Goal: Book appointment/travel/reservation

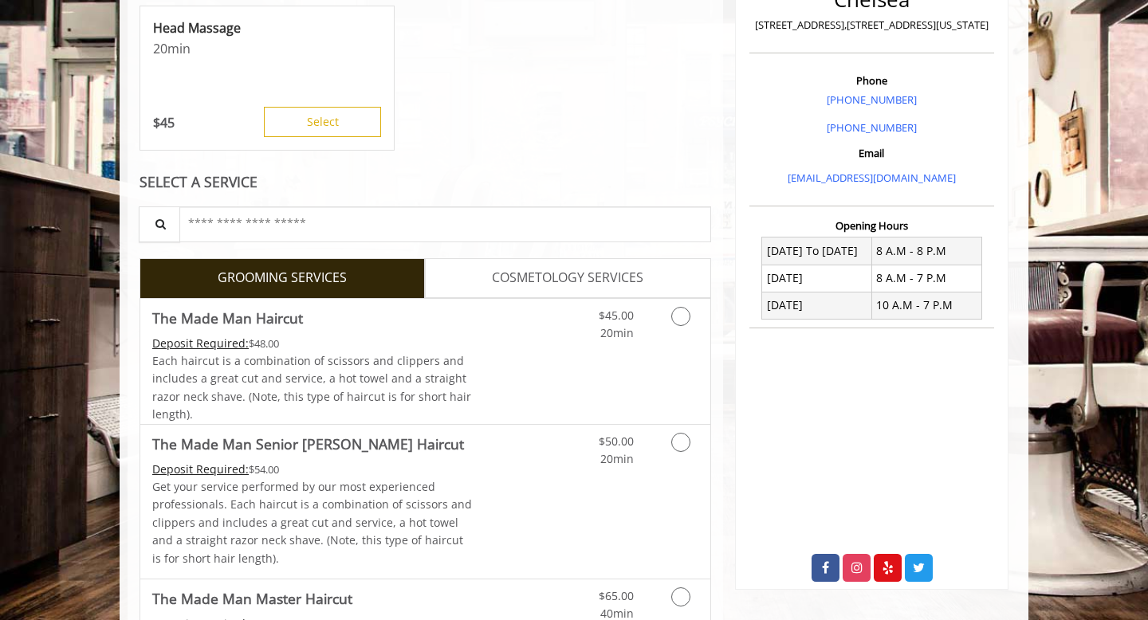
scroll to position [408, 0]
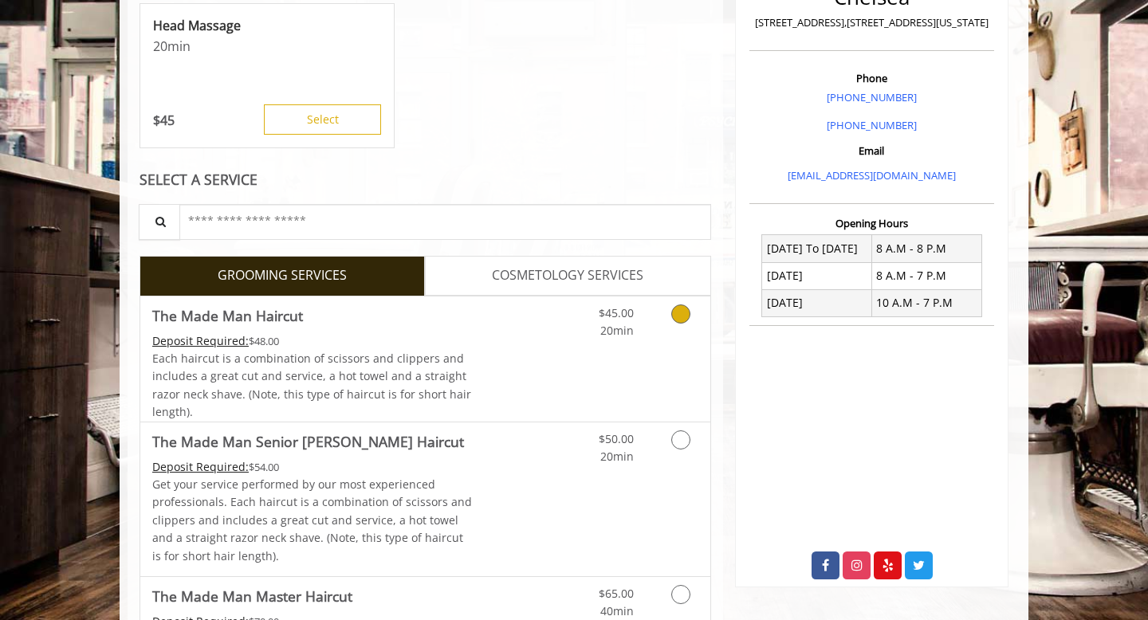
click at [640, 337] on div "$45.00 20min" at bounding box center [601, 319] width 90 height 44
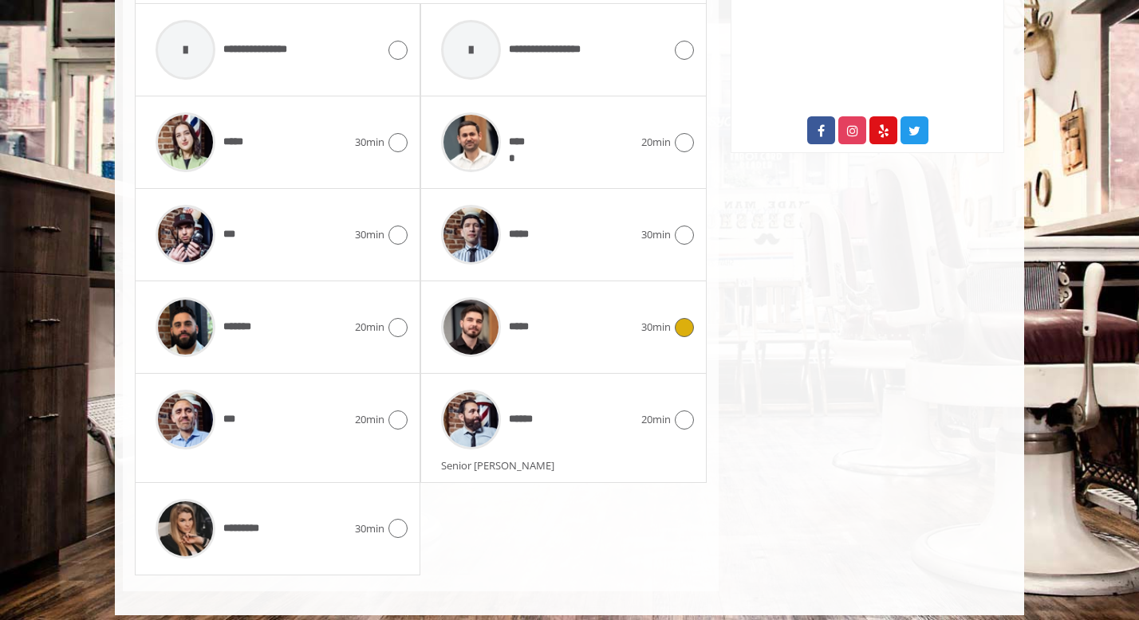
scroll to position [853, 0]
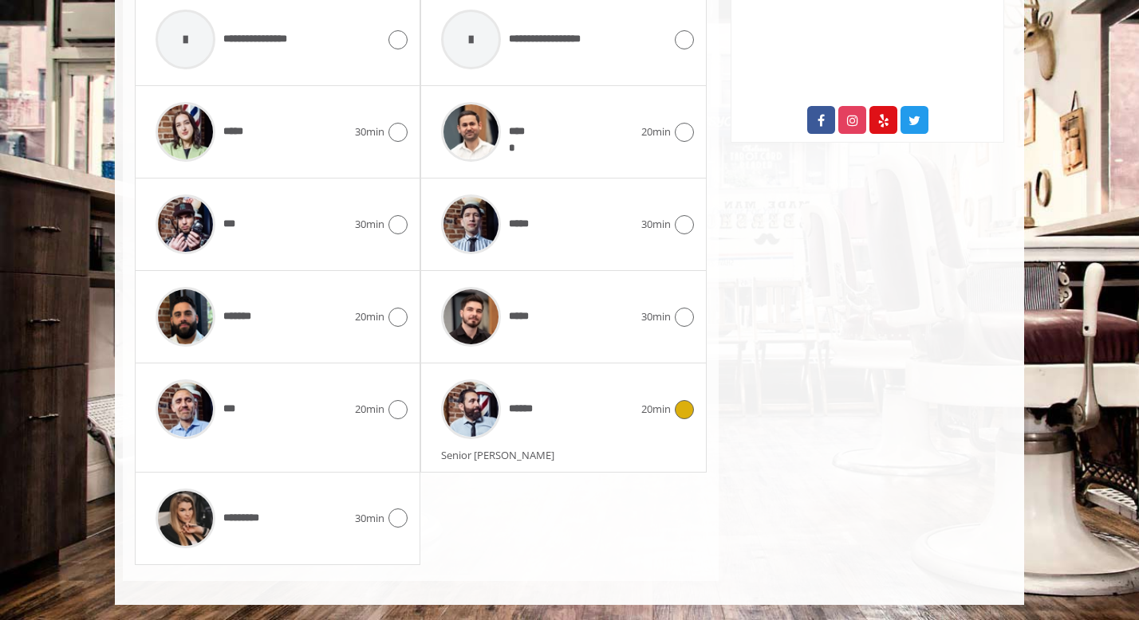
click at [628, 405] on div "******" at bounding box center [536, 410] width 207 height 76
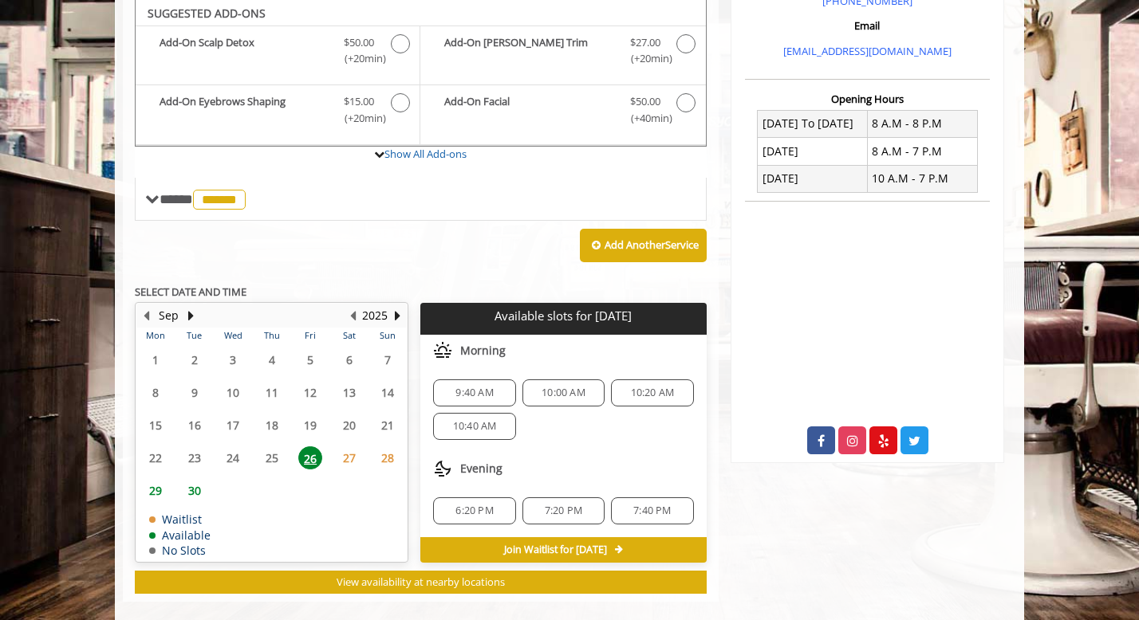
scroll to position [532, 0]
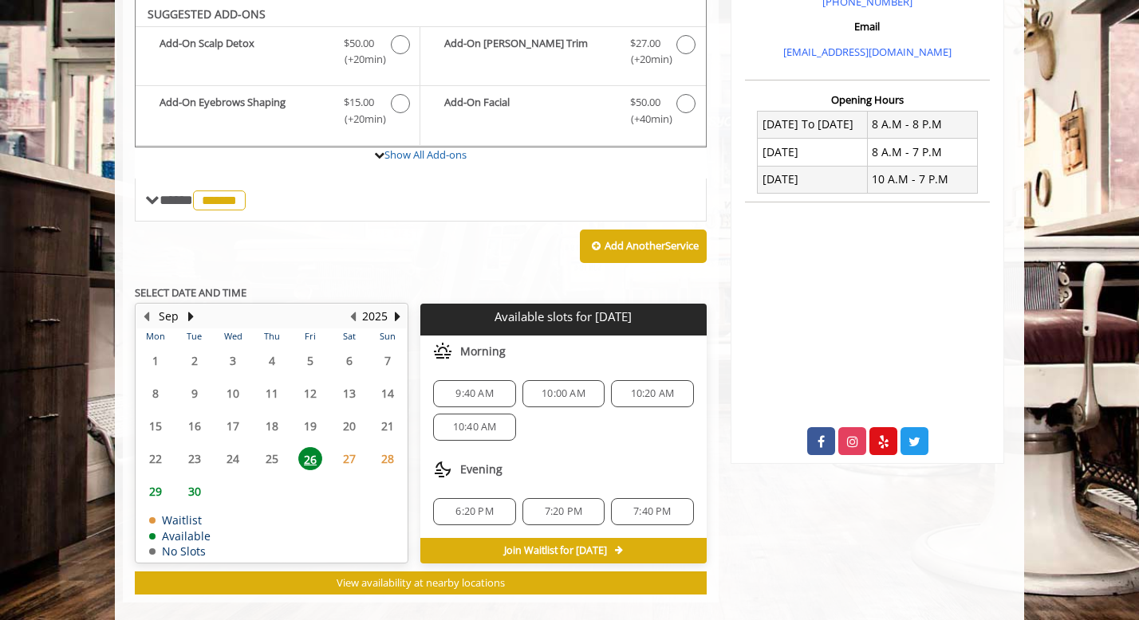
click at [464, 432] on span "10:40 AM" at bounding box center [475, 427] width 44 height 13
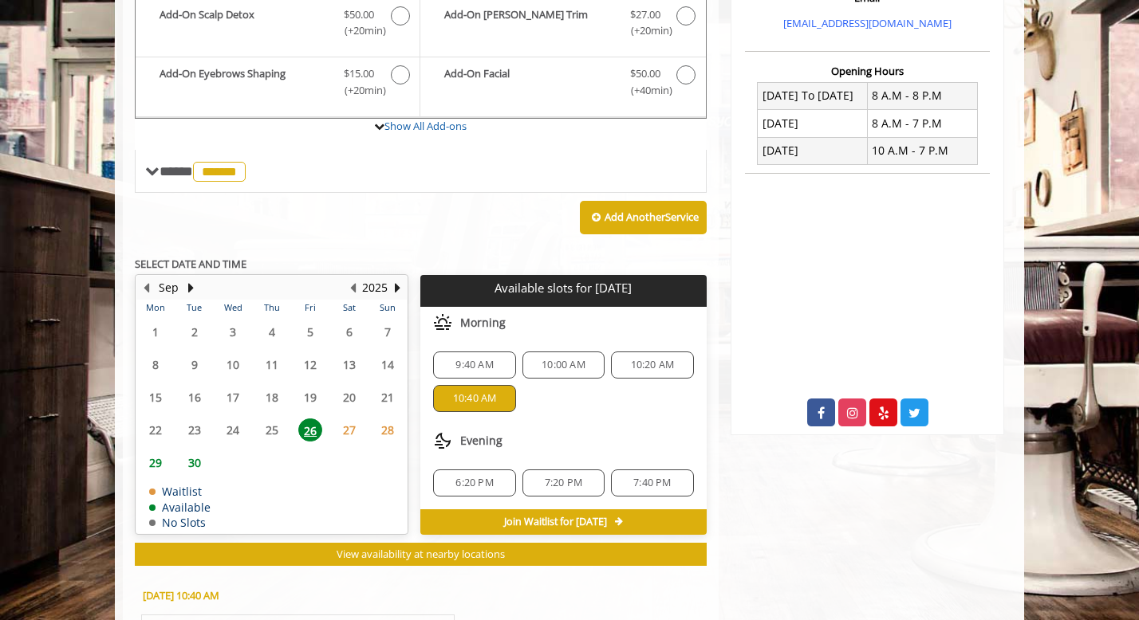
scroll to position [841, 0]
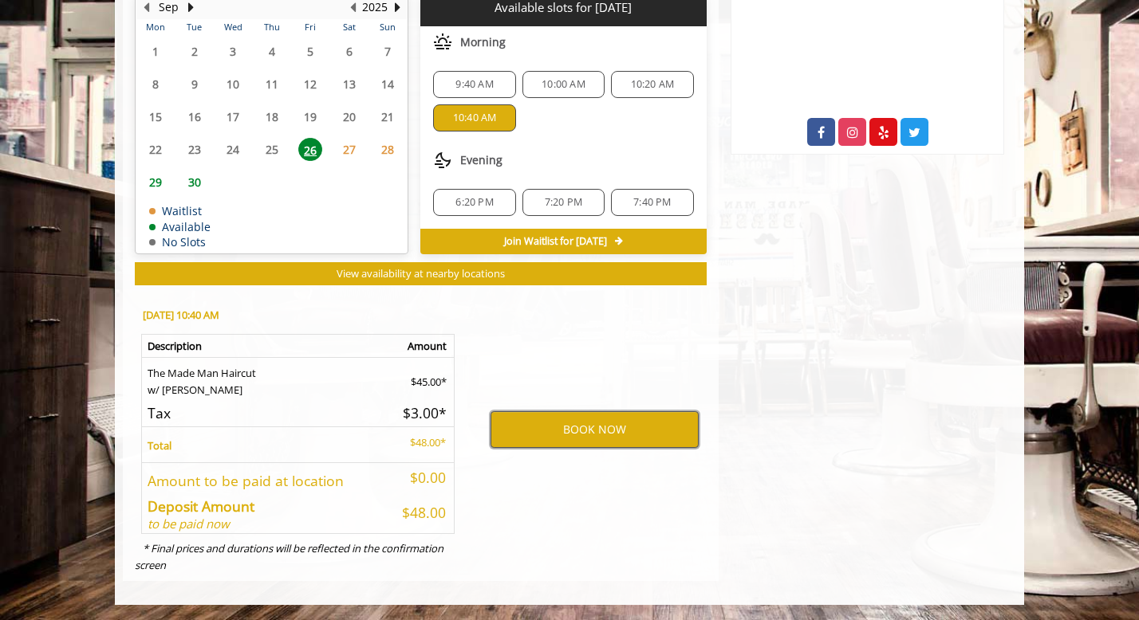
click at [556, 444] on button "BOOK NOW" at bounding box center [594, 429] width 208 height 37
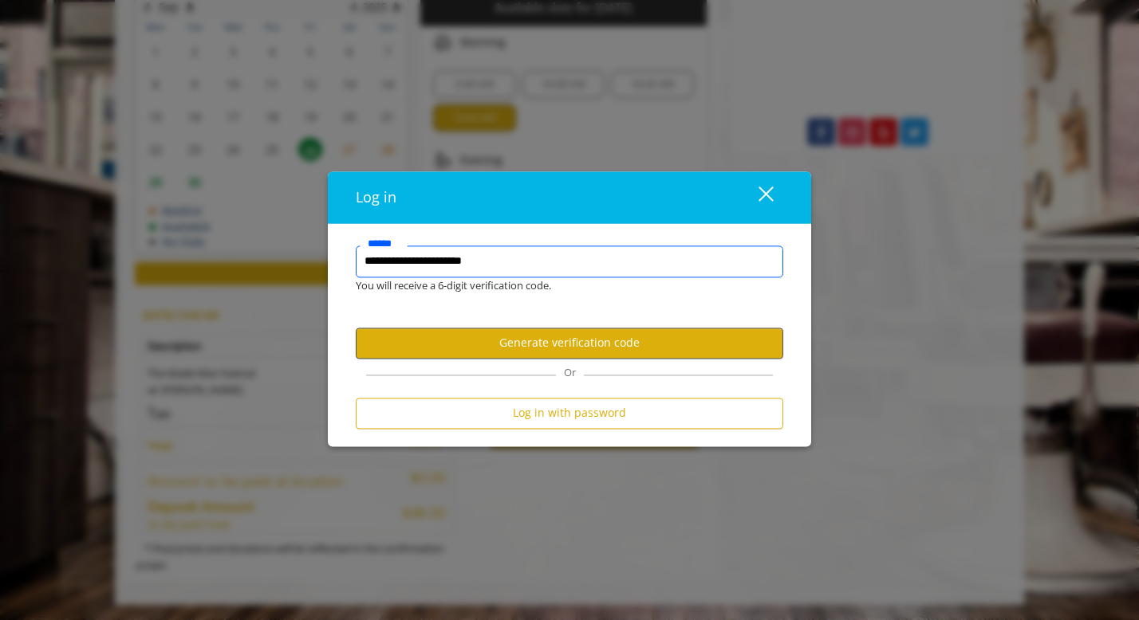
type input "**********"
click at [534, 343] on button "Generate verification code" at bounding box center [569, 343] width 427 height 31
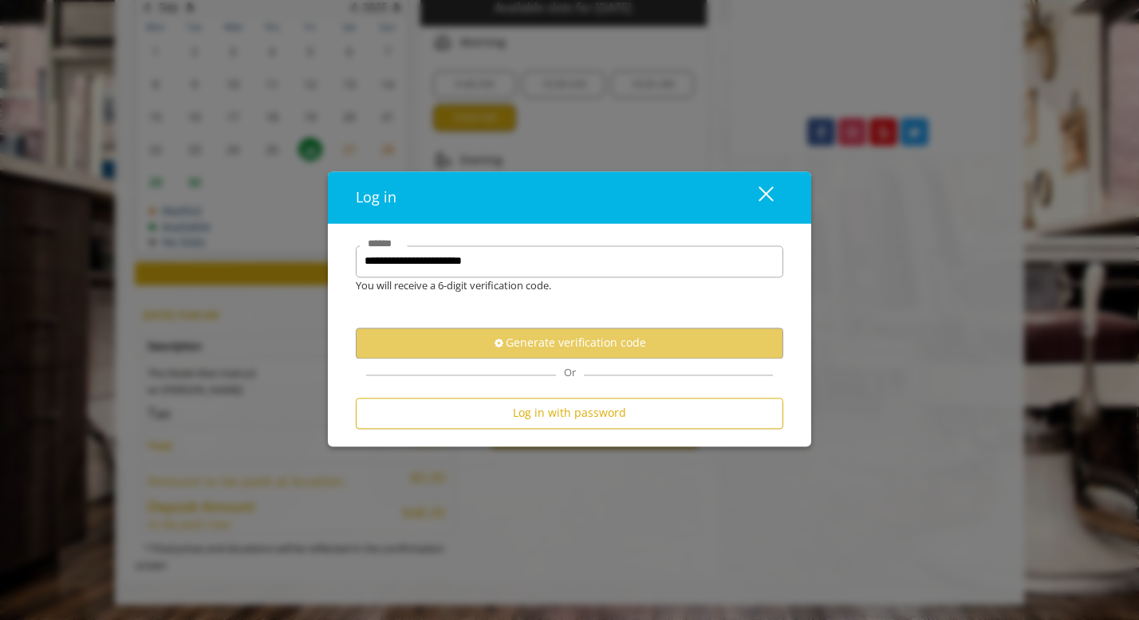
scroll to position [0, 0]
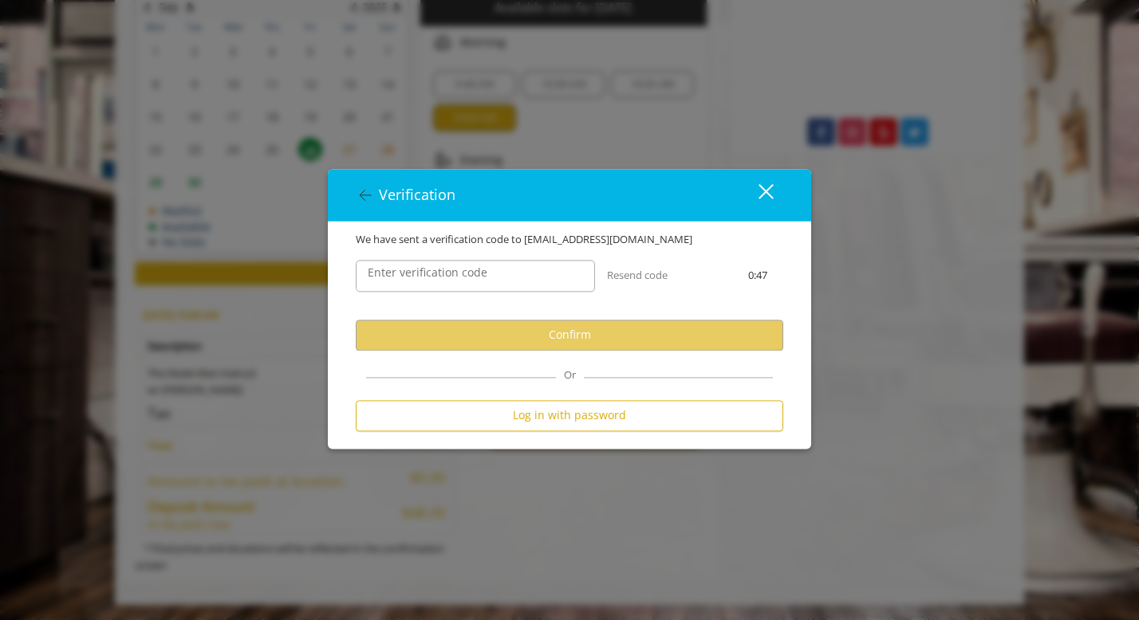
click at [426, 281] on label "Enter verification code" at bounding box center [428, 273] width 136 height 18
click at [426, 281] on input "Enter verification code" at bounding box center [475, 276] width 239 height 32
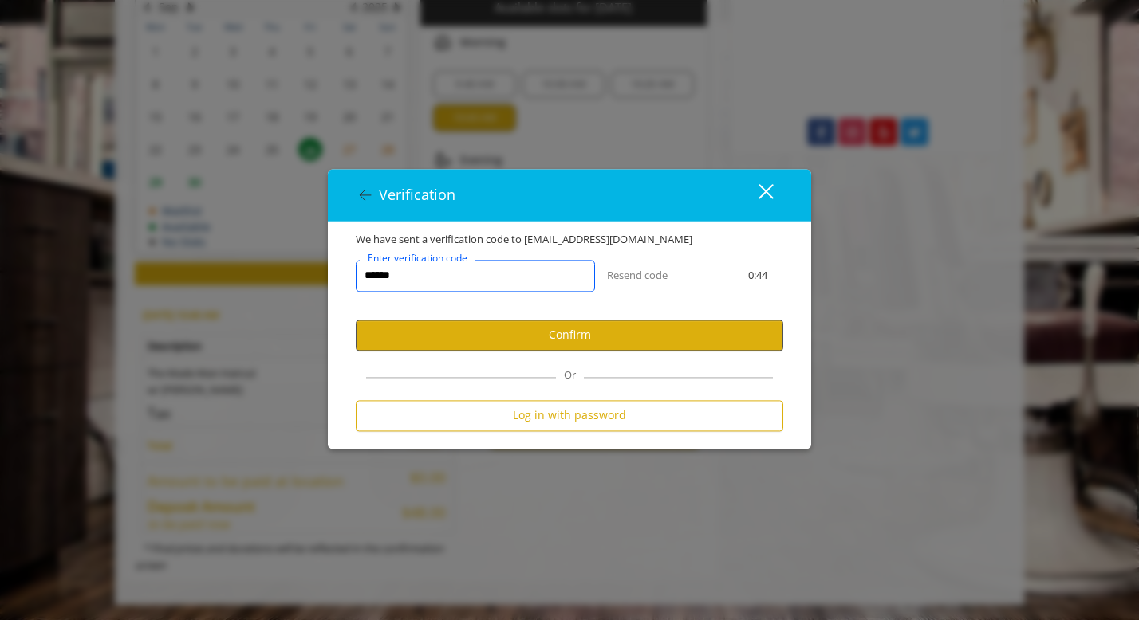
type input "******"
click at [466, 330] on button "Confirm" at bounding box center [569, 335] width 427 height 31
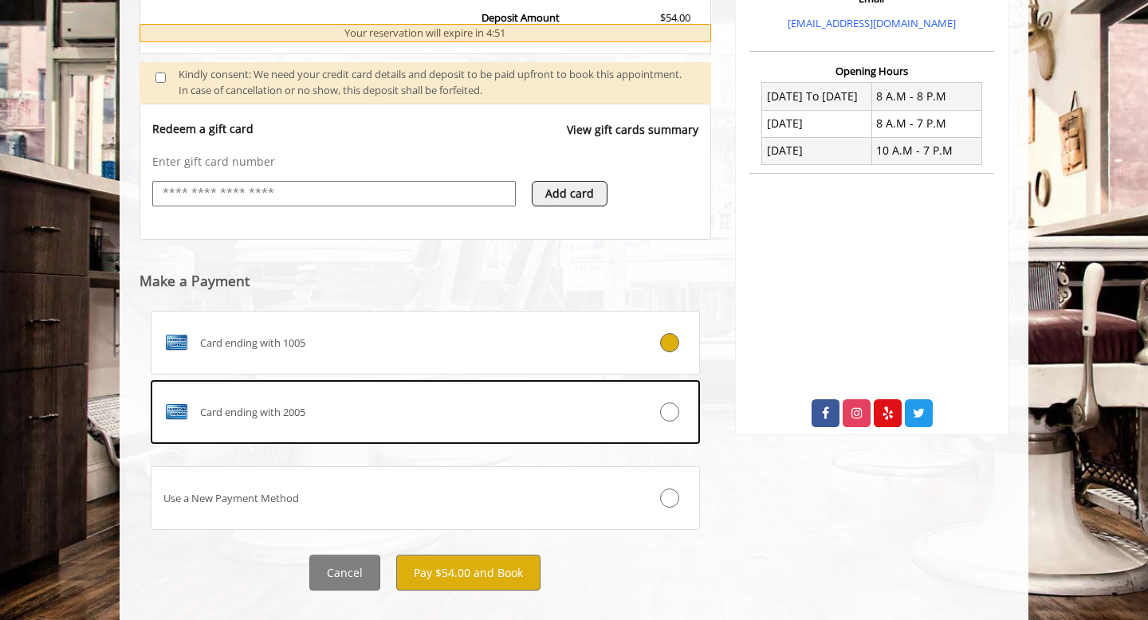
scroll to position [587, 0]
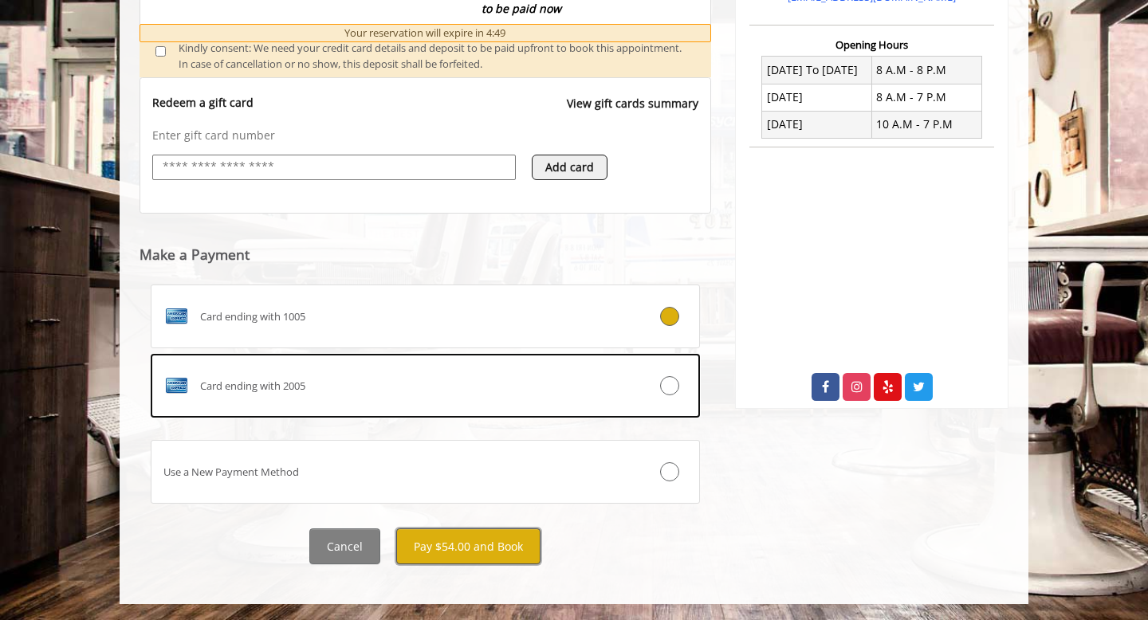
click at [461, 549] on button "Pay $54.00 and Book" at bounding box center [468, 547] width 144 height 36
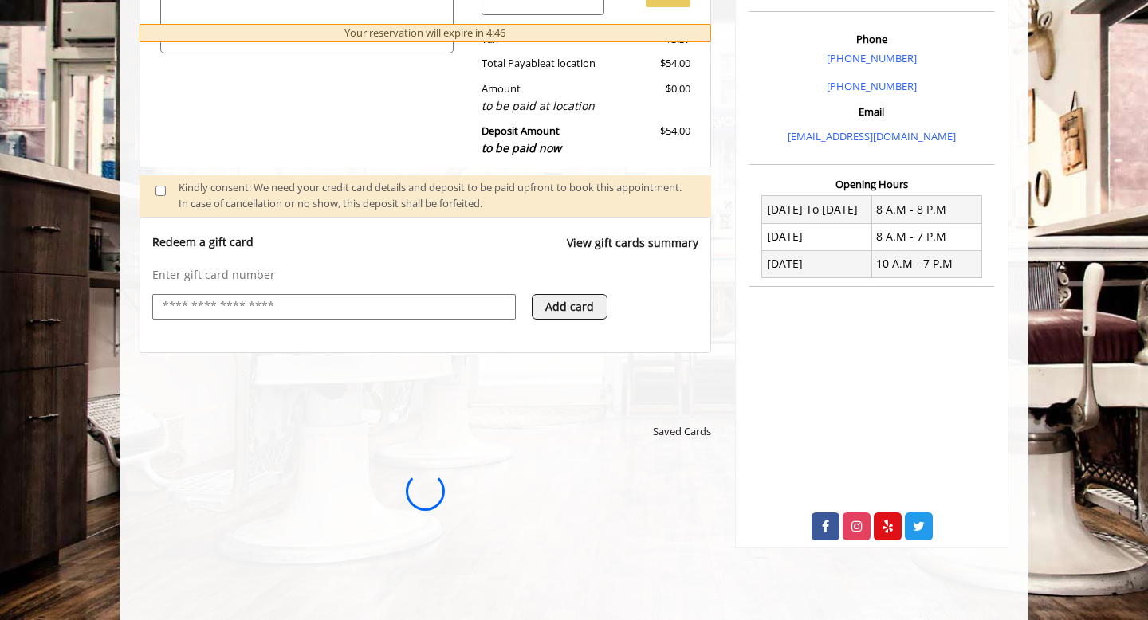
scroll to position [250, 0]
